Goal: Find specific page/section: Locate item on page

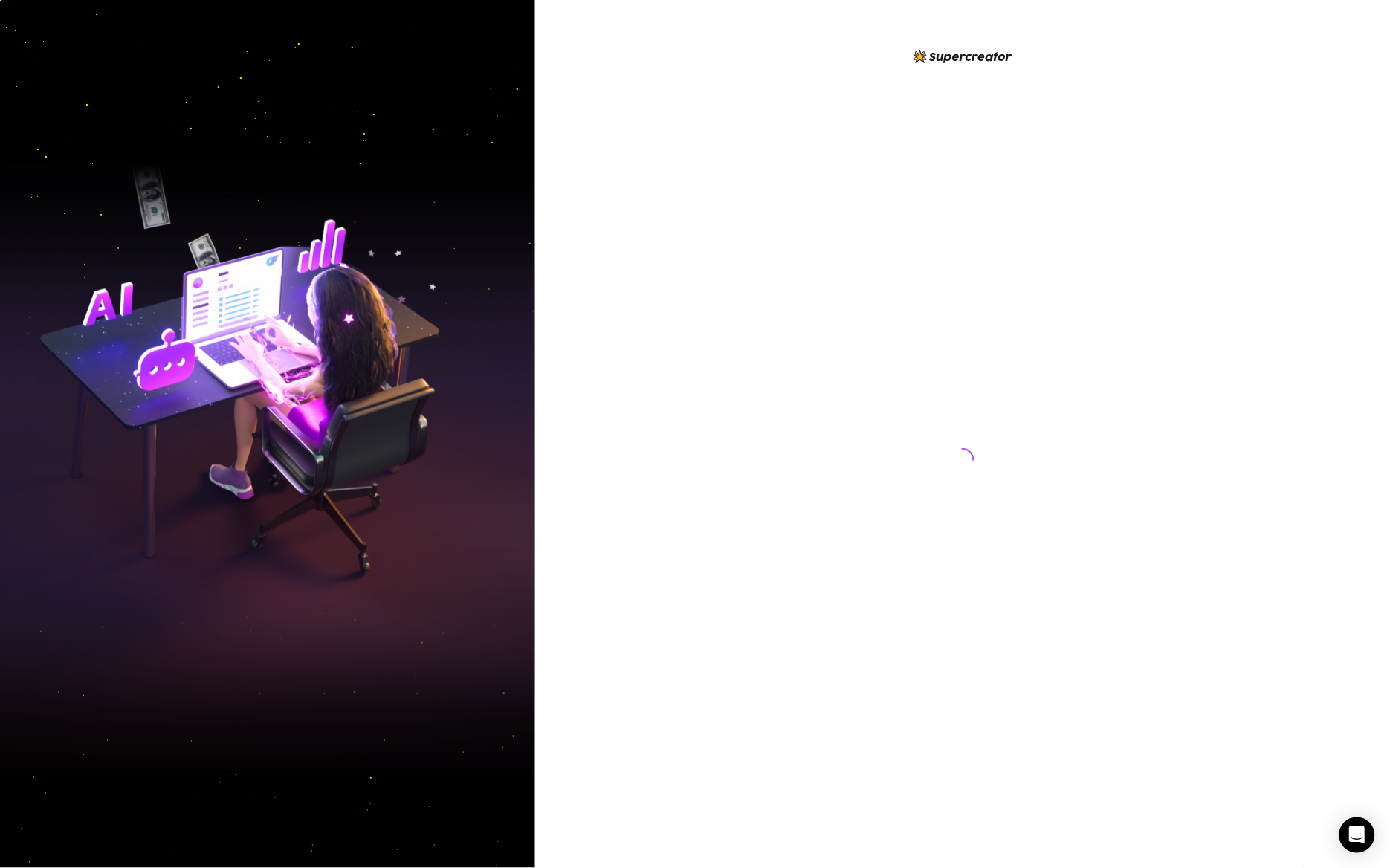
click at [806, 398] on div at bounding box center [962, 446] width 331 height 797
click at [1020, 355] on div at bounding box center [962, 446] width 331 height 797
click at [1037, 369] on div at bounding box center [962, 446] width 331 height 797
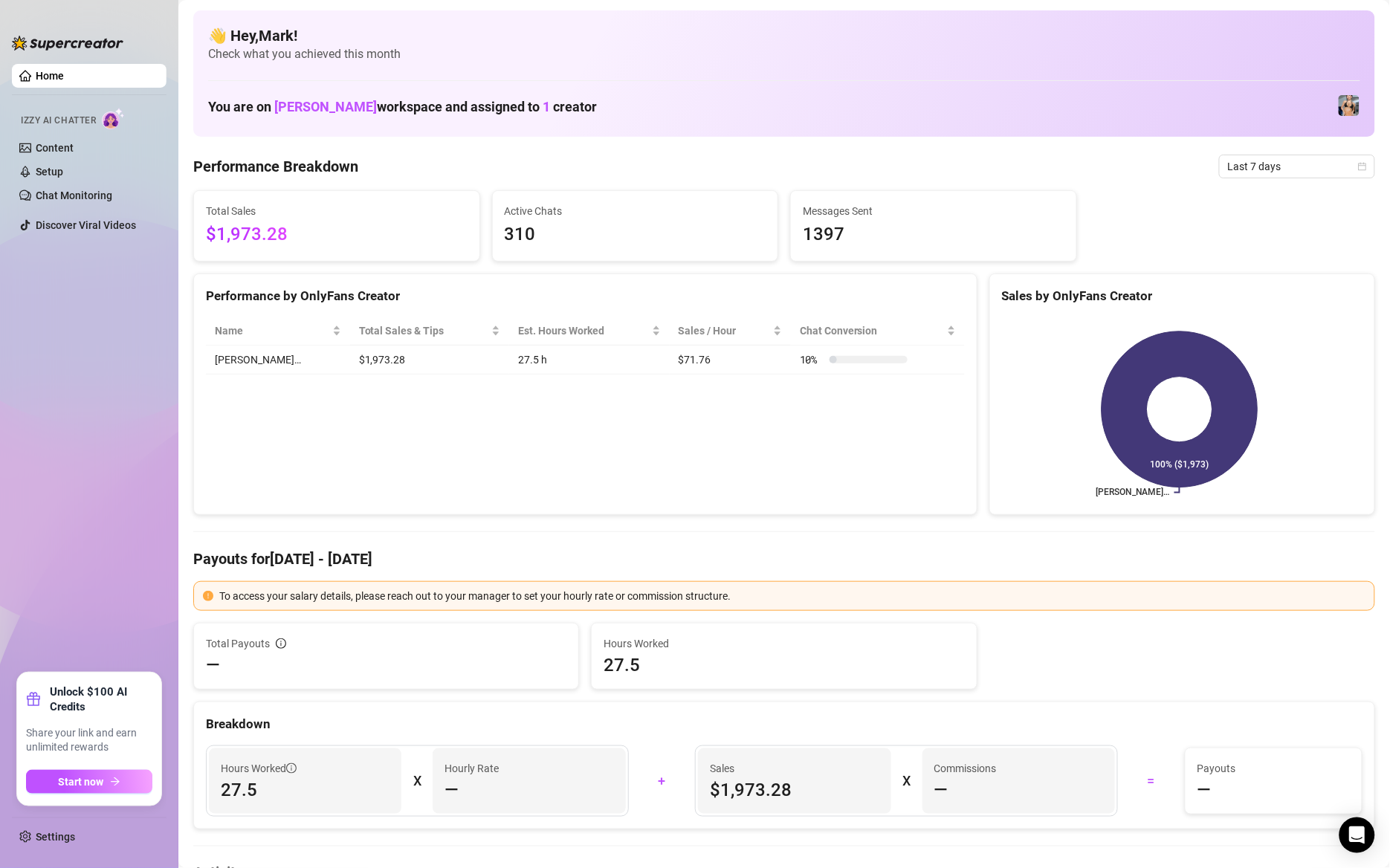
scroll to position [446, 0]
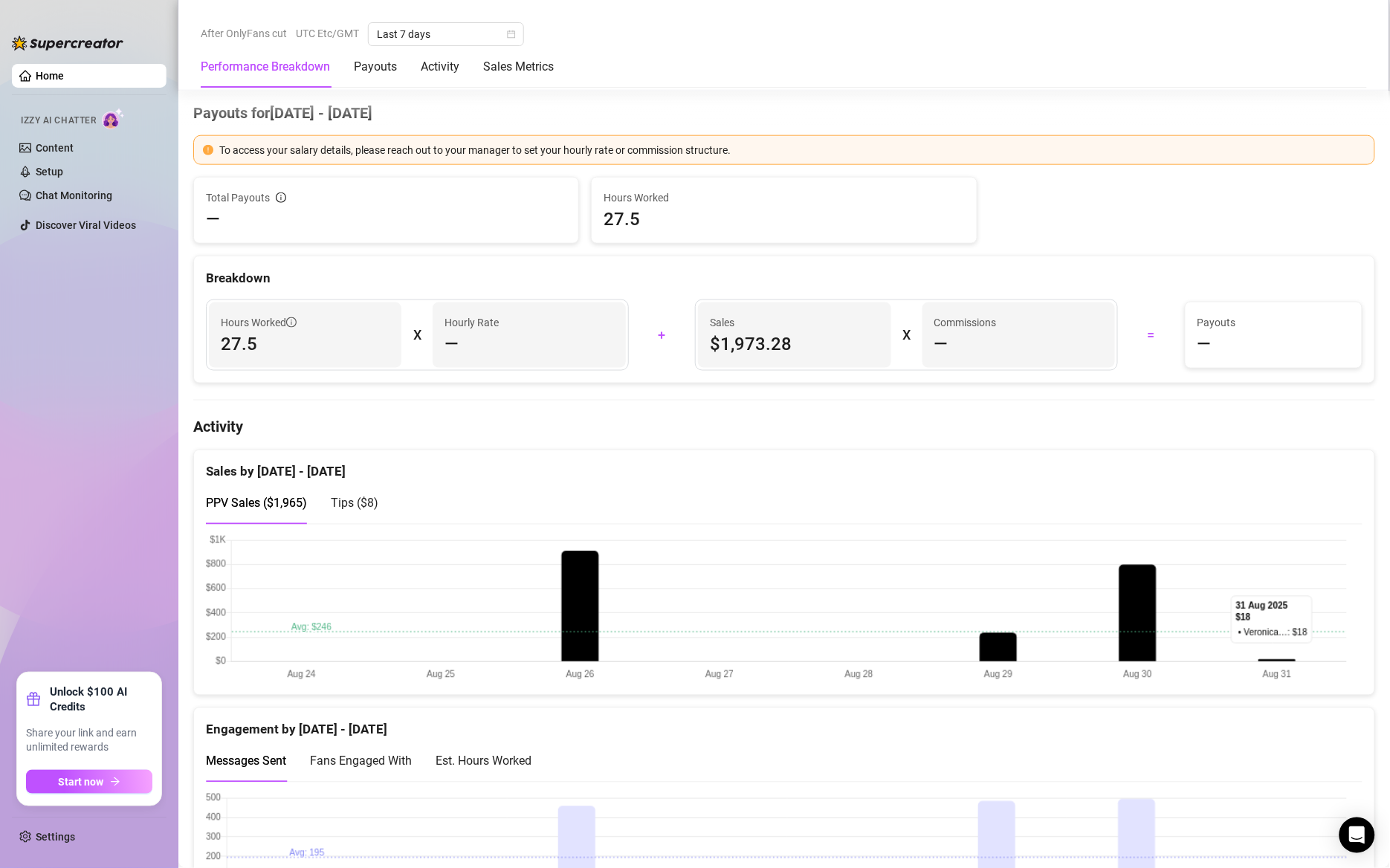
click at [314, 626] on canvas at bounding box center [776, 609] width 1141 height 148
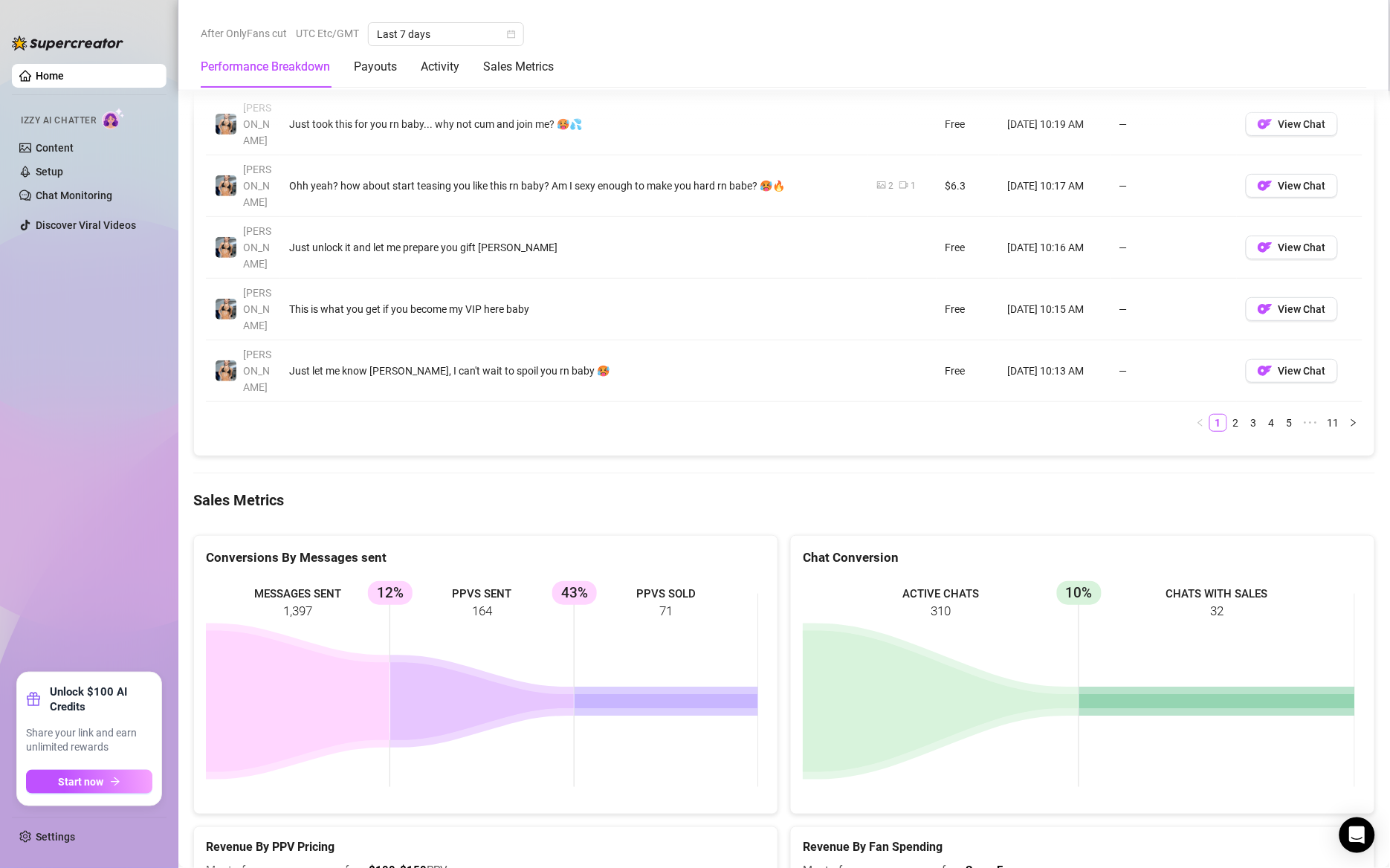
scroll to position [2186, 0]
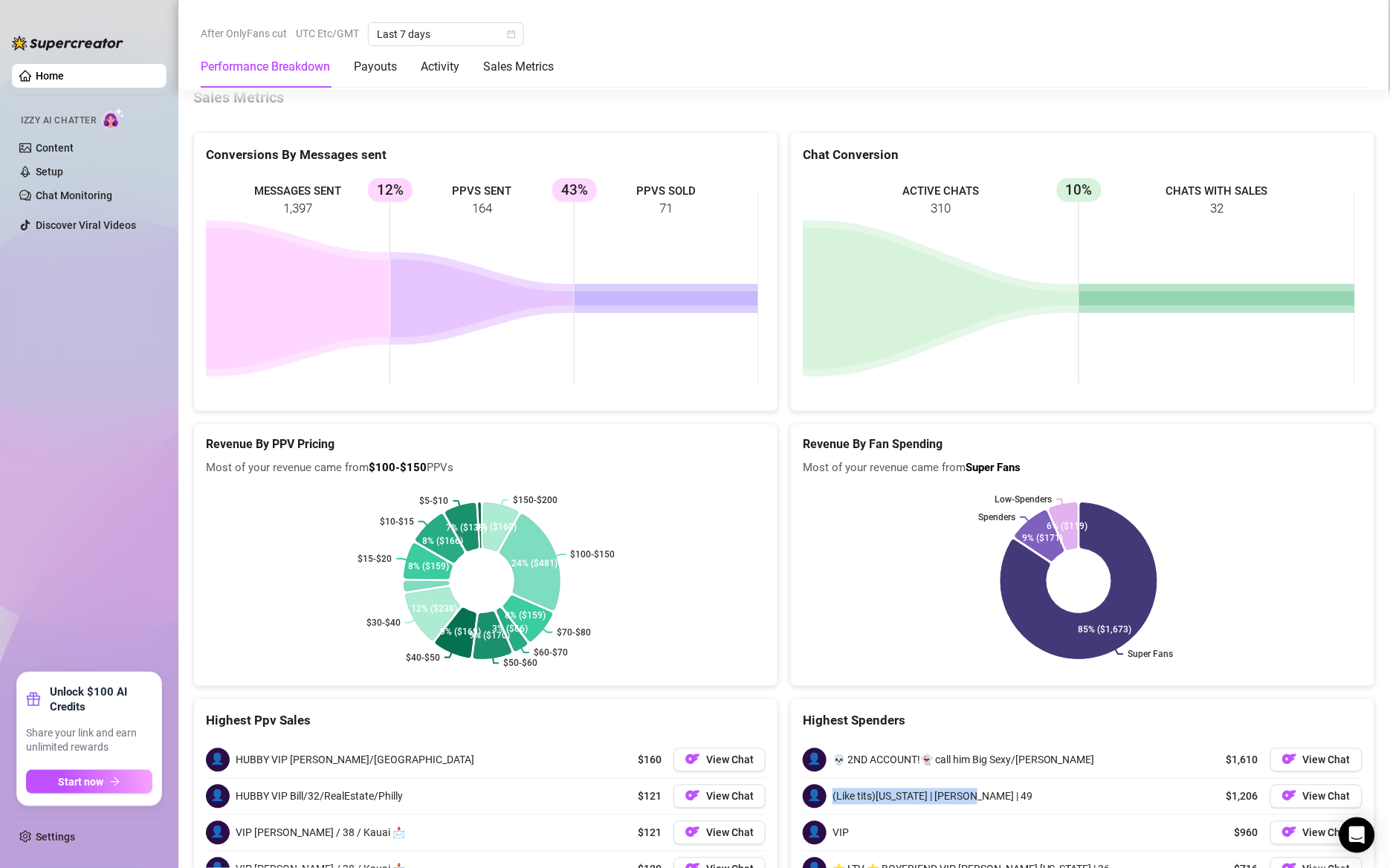
drag, startPoint x: 824, startPoint y: 639, endPoint x: 974, endPoint y: 636, distance: 150.0
click at [974, 779] on div "👤 (Like tits)[US_STATE] | [PERSON_NAME] | 49 $1,206 View Chat" at bounding box center [1082, 796] width 560 height 36
copy span "(Like tits)[US_STATE] | [PERSON_NAME] | 49"
